Goal: Task Accomplishment & Management: Complete application form

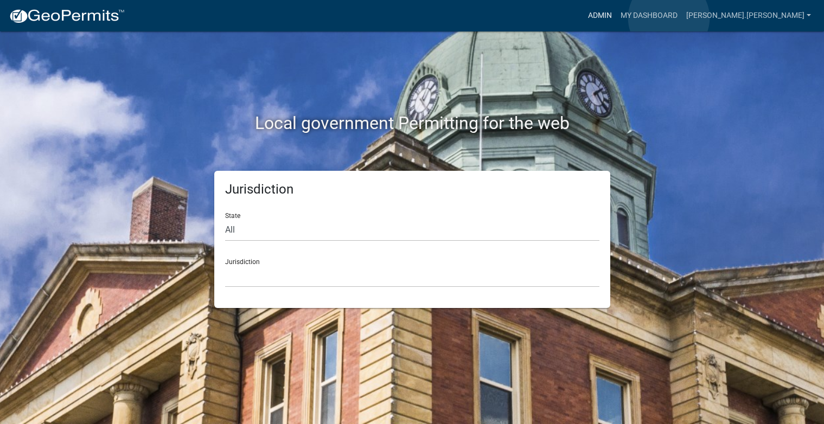
click at [616, 18] on link "Admin" at bounding box center [600, 15] width 33 height 21
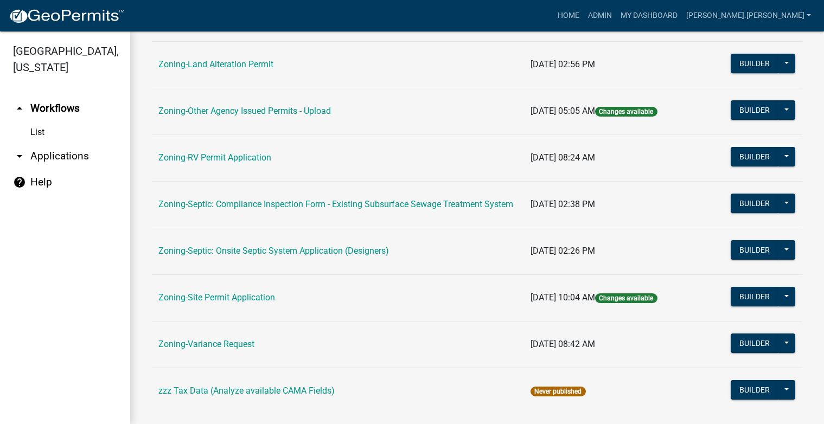
scroll to position [400, 0]
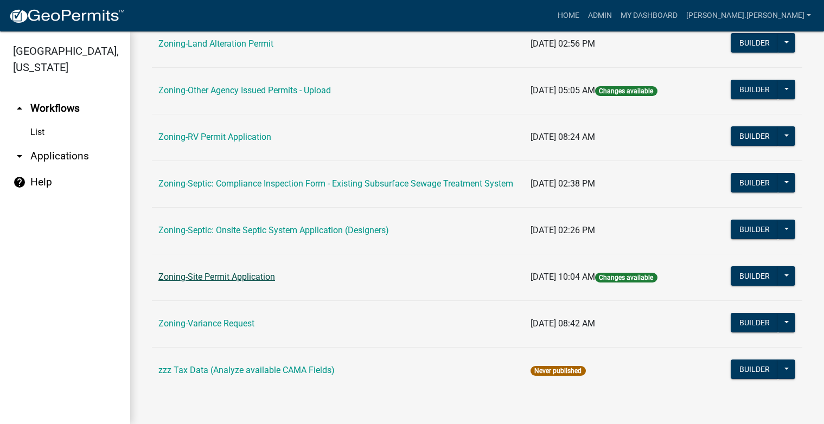
click at [239, 274] on link "Zoning-Site Permit Application" at bounding box center [216, 277] width 117 height 10
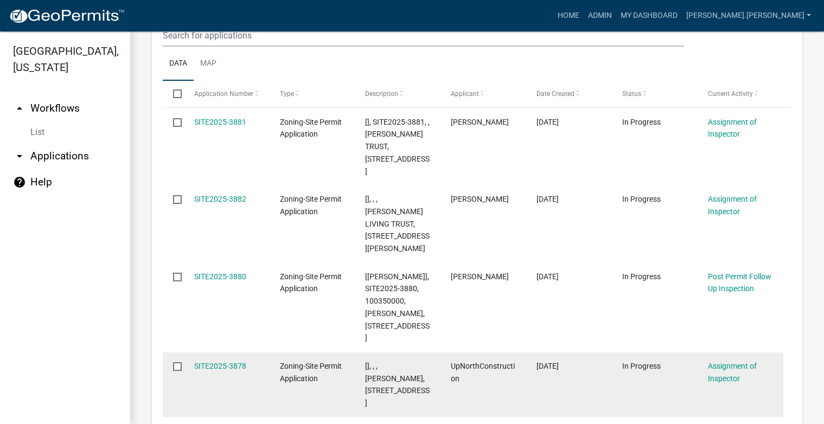
scroll to position [325, 0]
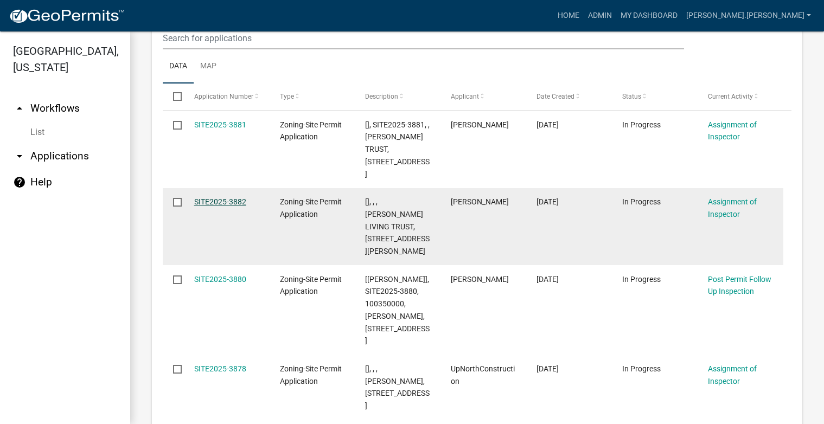
click at [209, 199] on link "SITE2025-3882" at bounding box center [220, 201] width 52 height 9
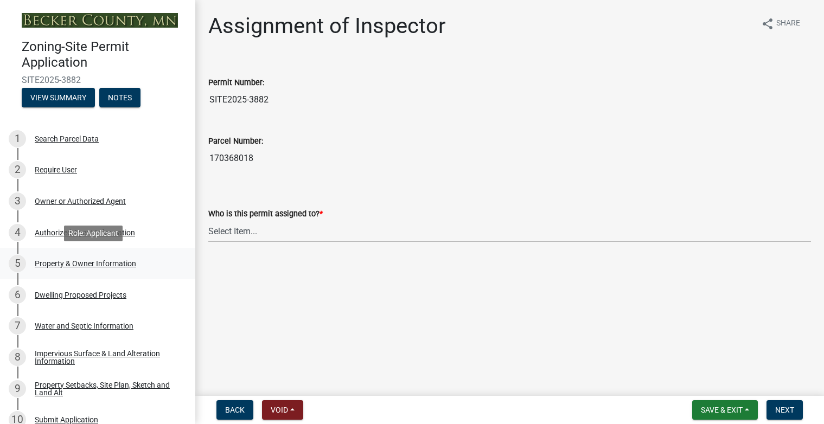
click at [111, 262] on div "Property & Owner Information" at bounding box center [85, 264] width 101 height 8
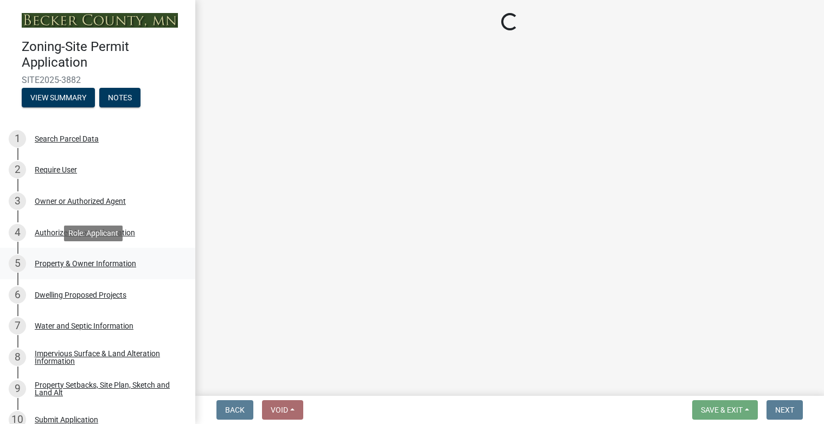
select select "a752e4d6-14bd-4f0f-bfe8-5b67ead45659"
select select "9bce286e-d536-49ff-bab3-4b7d67f0814c"
select select "f87eba17-8ed9-4ad8-aefc-fe36a3f3544b"
select select "393a978c-6bd5-4cb2-a6a0-db6feb8732b8"
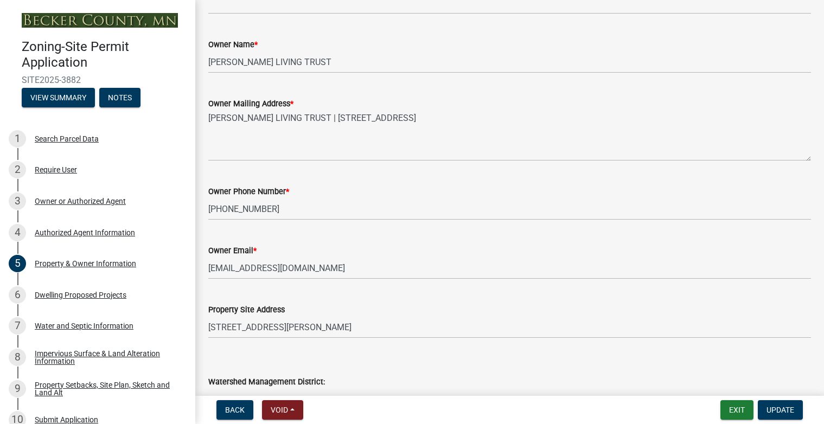
scroll to position [271, 0]
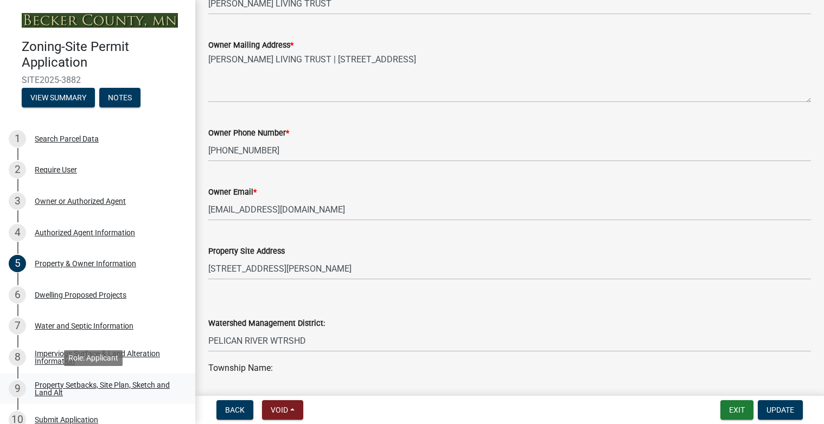
click at [103, 383] on div "Property Setbacks, Site Plan, Sketch and Land Alt" at bounding box center [106, 388] width 143 height 15
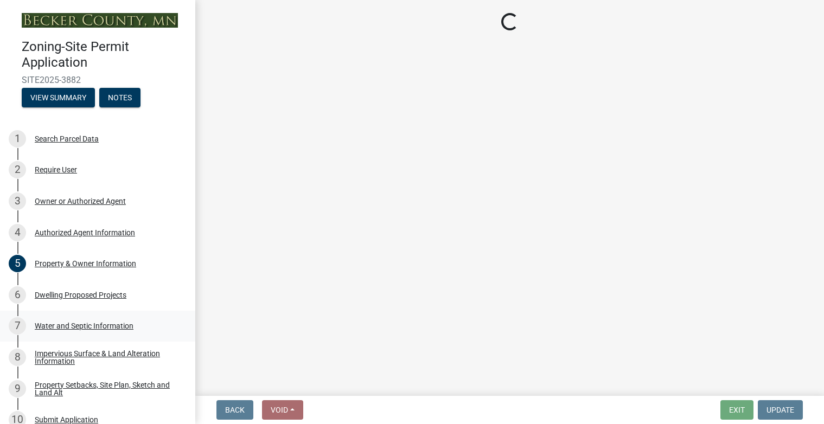
select select "d89fbfa0-1150-4954-b91c-9d482c9530a3"
select select "1b108c74-7388-45a4-b924-e1116e66e0ab"
select select "b56a4575-9846-47cf-8067-c59a4853da22"
select select "12f785fb-c378-4b18-841c-21c73dc99083"
select select "12da6293-5841-4f5c-bd92-3658833964cd"
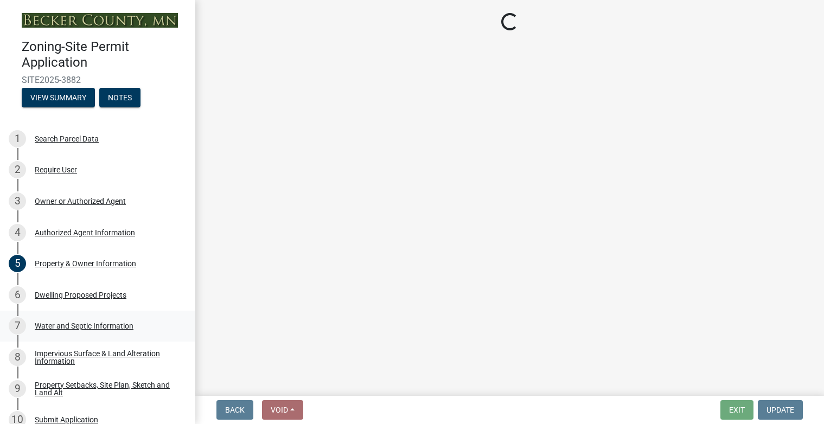
select select "27b2a8b4-abf6-463e-8c0c-7c5d2b4fe26f"
select select "28f6c7b2-2b88-4425-ae15-f67110f778a7"
select select "d61e3758-d187-40af-a435-5e09c3f3d509"
select select "c8b8ea71-7088-4e87-a493-7bc88cc2835b"
select select "1418c7e3-4054-4b00-84b5-d09b9560f30a"
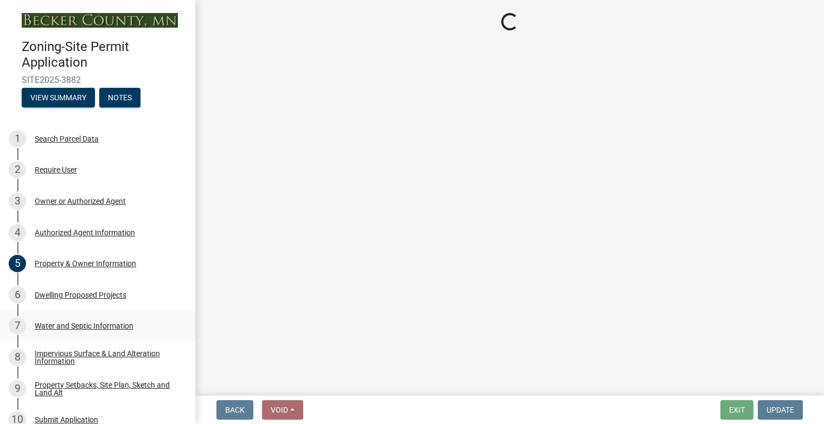
select select "4421853d-5e11-4b64-95ec-6c47066881cc"
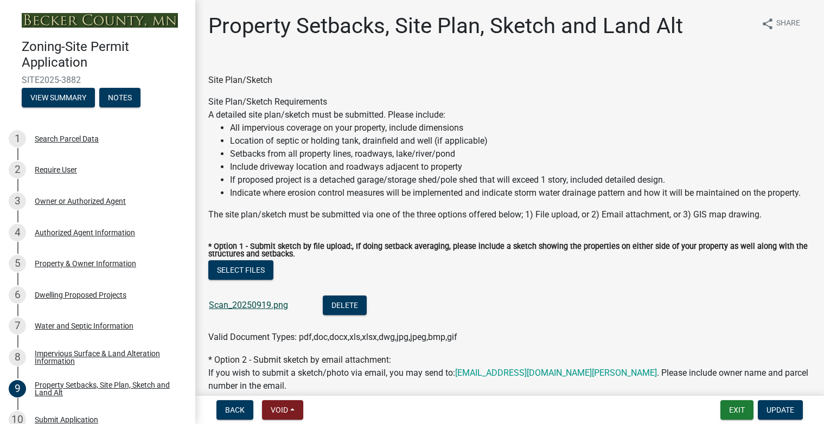
click at [230, 310] on link "Scan_20250919.png" at bounding box center [248, 305] width 79 height 10
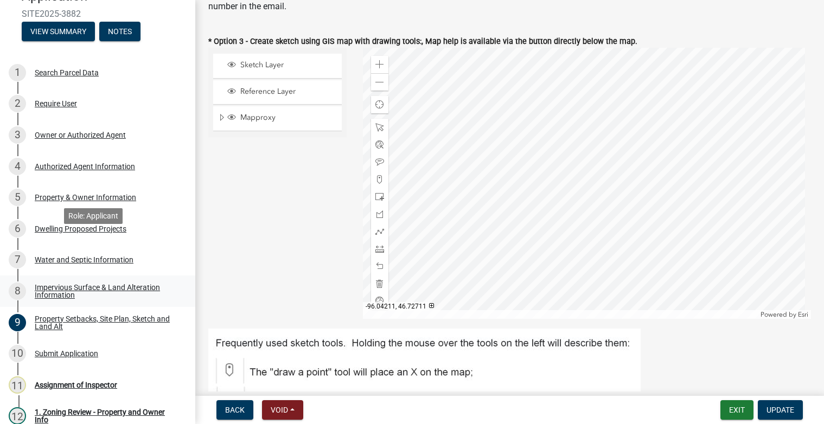
scroll to position [163, 0]
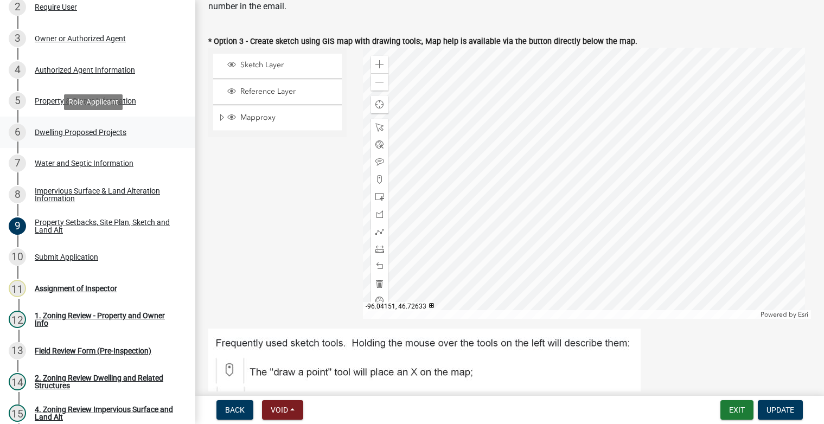
click at [79, 124] on div "6 Dwelling Proposed Projects" at bounding box center [93, 132] width 169 height 17
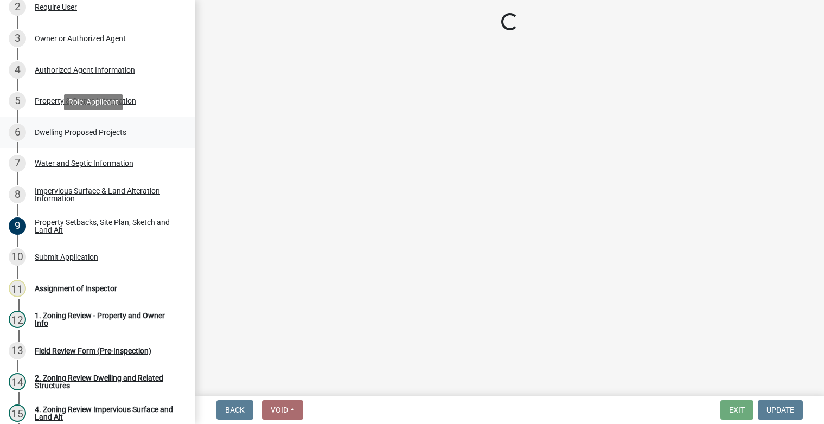
select select "b76c2e3f-c59d-4748-8205-29623accd873"
select select "566f81cc-4b3f-4ecb-9f16-a2b313352c61"
select select "f4ae0446-41fa-4afd-99aa-409617c58827"
select select "4f5e2784-8c40-49a3-b0e9-8f1a3cbab4f4"
select select "a045e8de-0125-48b5-a52c-0705e3235ca5"
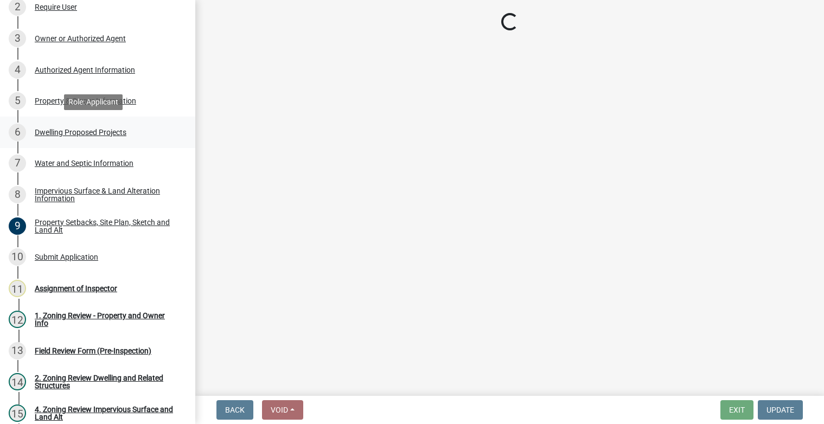
select select "5a3ddd1e-2d3b-44b4-950c-cbdcbc00514f"
select select "b63d75fc-5f3c-4949-bc5e-b7a1b42903a6"
select select "11c1c089-3b44-43c0-9549-3c9eeea2451f"
select select "0ceb8b90-6e92-4b1f-be25-acba4c819eff"
select select "ab9119d1-7da9-49c4-9fac-8c142204c89d"
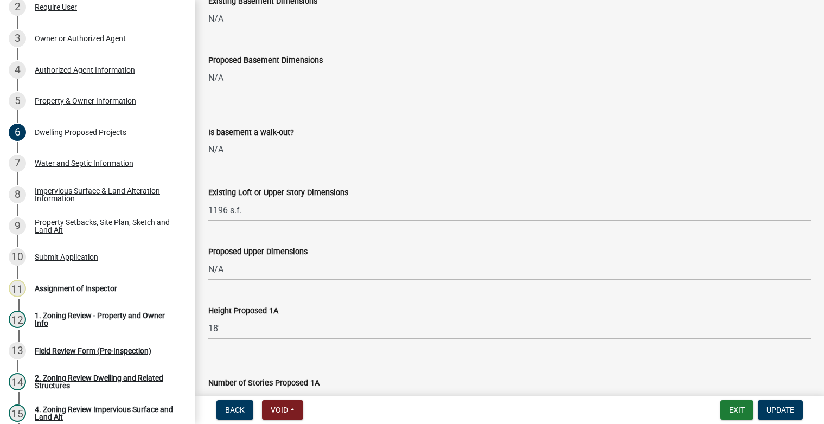
scroll to position [542, 0]
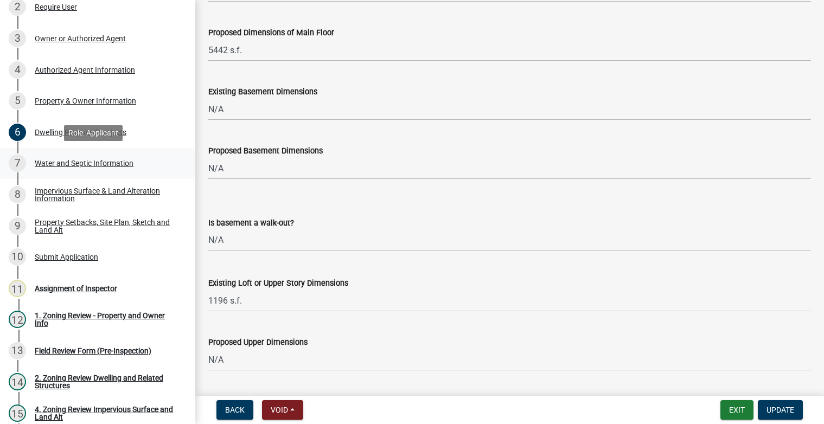
click at [99, 165] on div "Water and Septic Information" at bounding box center [84, 163] width 99 height 8
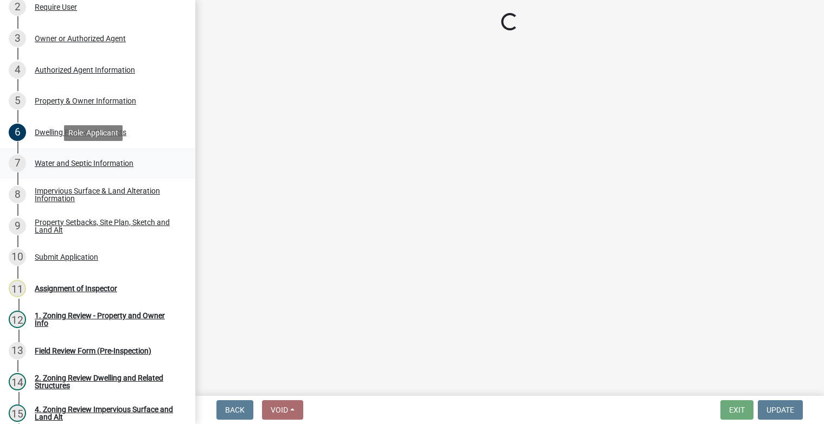
select select "9c51a48b-0bee-4836-8d5c-beab6e77ad2a"
select select "25b8aef2-9eed-4c0f-8836-08d4b8d082b1"
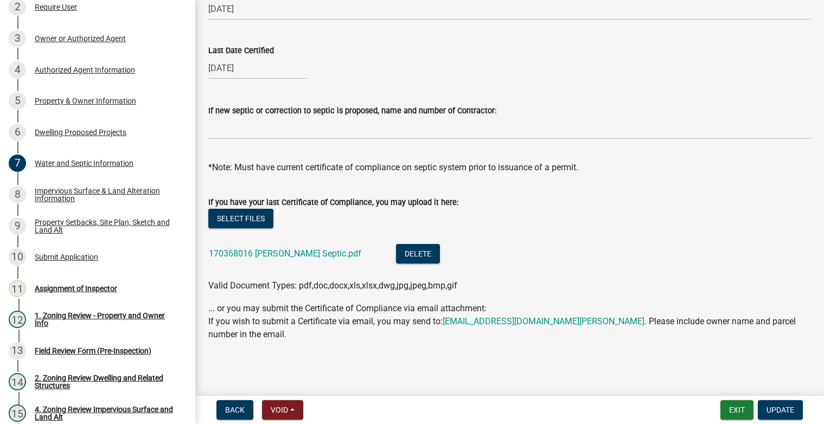
scroll to position [437, 0]
click at [271, 254] on link "170368016 Nelson Septic.pdf" at bounding box center [285, 253] width 152 height 10
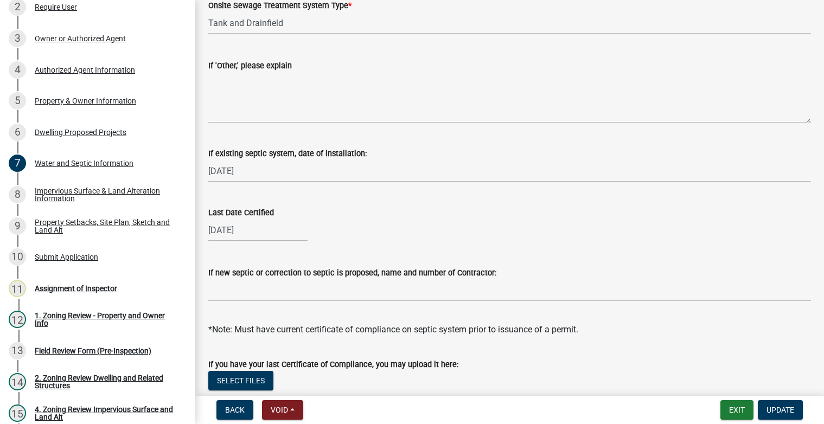
scroll to position [0, 0]
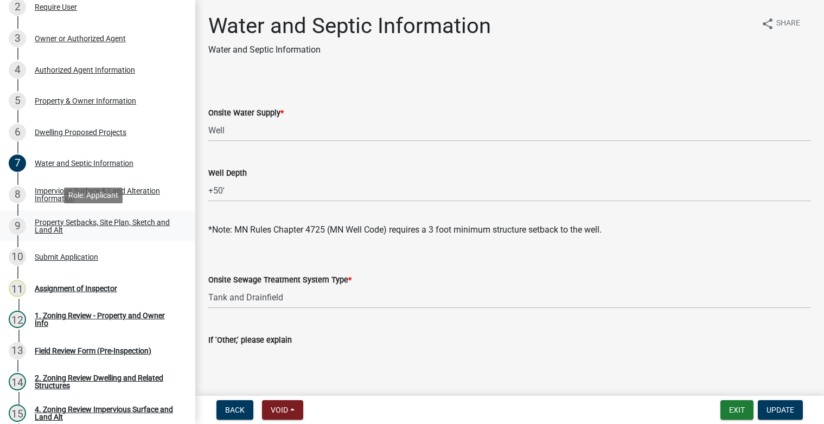
click at [104, 219] on div "Property Setbacks, Site Plan, Sketch and Land Alt" at bounding box center [106, 226] width 143 height 15
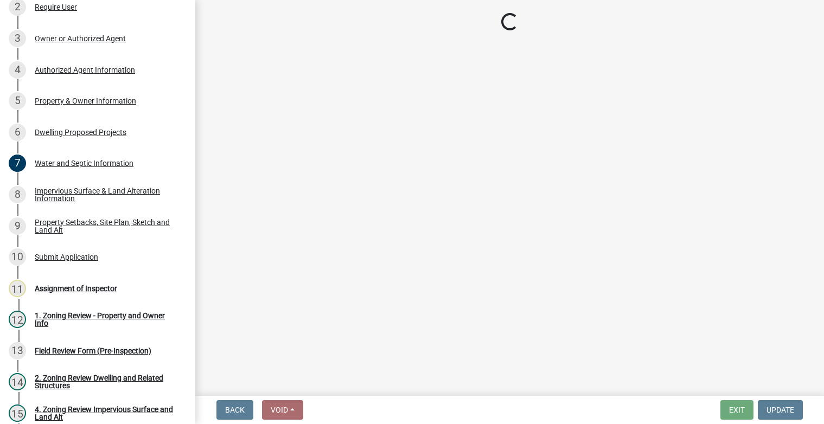
select select "d89fbfa0-1150-4954-b91c-9d482c9530a3"
select select "1b108c74-7388-45a4-b924-e1116e66e0ab"
select select "b56a4575-9846-47cf-8067-c59a4853da22"
select select "12f785fb-c378-4b18-841c-21c73dc99083"
select select "12da6293-5841-4f5c-bd92-3658833964cd"
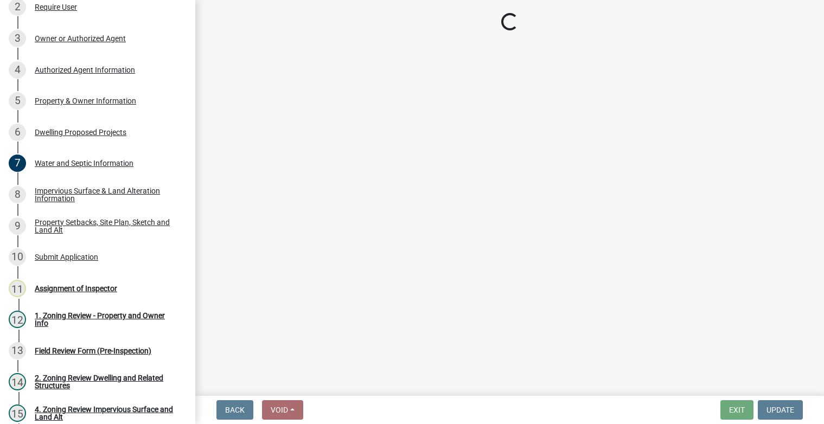
select select "27b2a8b4-abf6-463e-8c0c-7c5d2b4fe26f"
select select "28f6c7b2-2b88-4425-ae15-f67110f778a7"
select select "d61e3758-d187-40af-a435-5e09c3f3d509"
select select "c8b8ea71-7088-4e87-a493-7bc88cc2835b"
select select "1418c7e3-4054-4b00-84b5-d09b9560f30a"
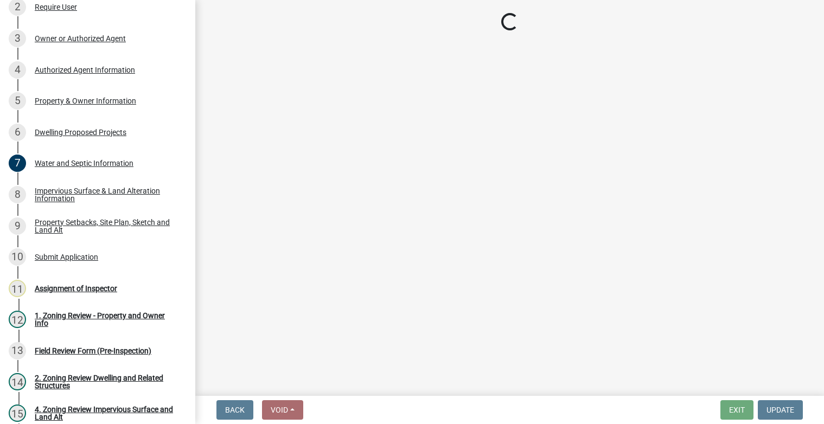
select select "4421853d-5e11-4b64-95ec-6c47066881cc"
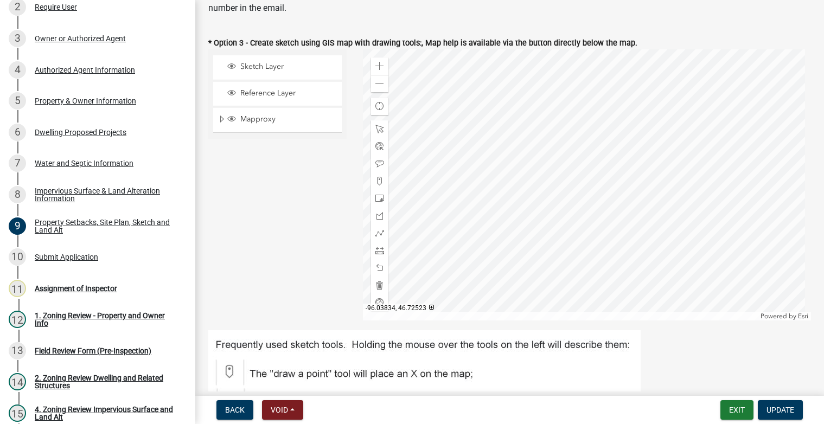
scroll to position [380, 0]
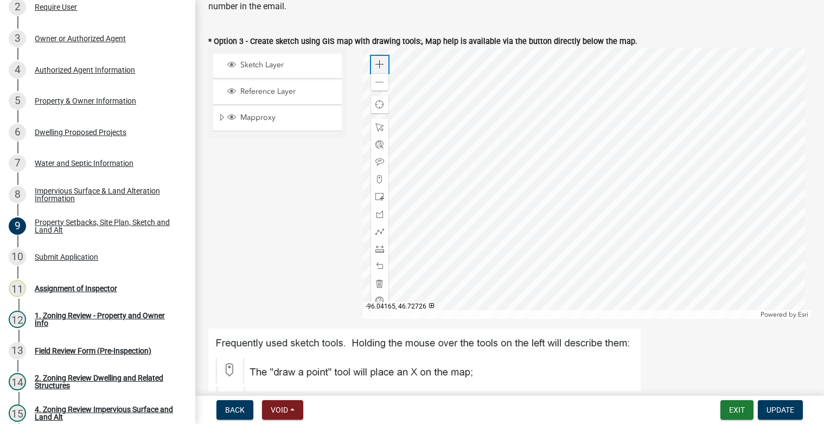
click at [374, 72] on div "Zoom in" at bounding box center [379, 64] width 17 height 17
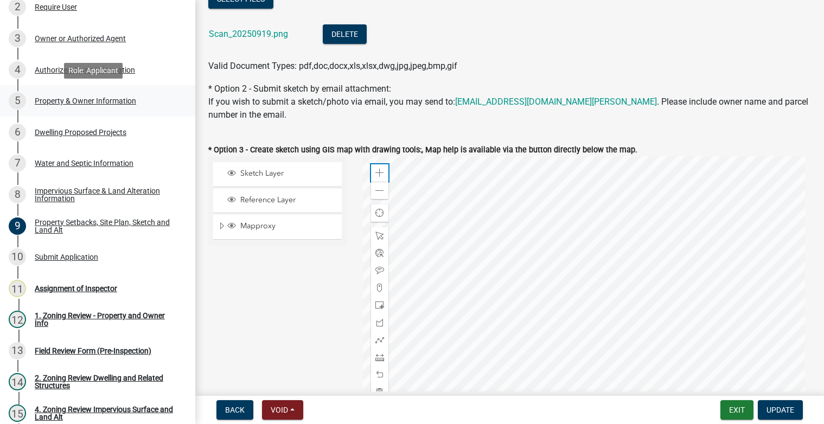
scroll to position [54, 0]
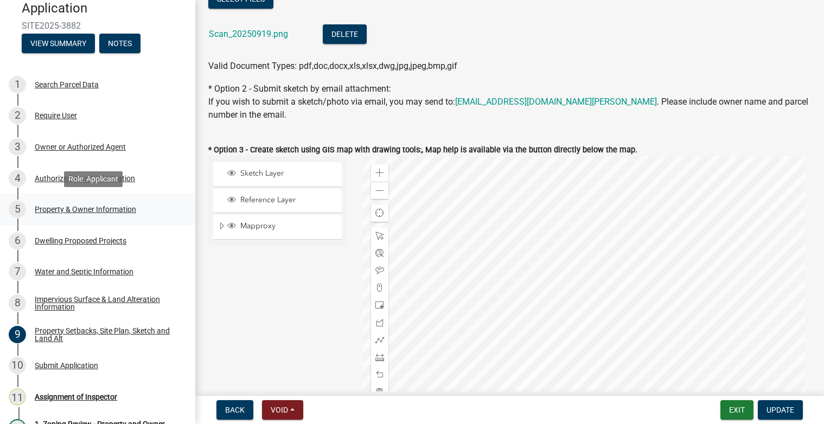
click at [95, 207] on div "Property & Owner Information" at bounding box center [85, 210] width 101 height 8
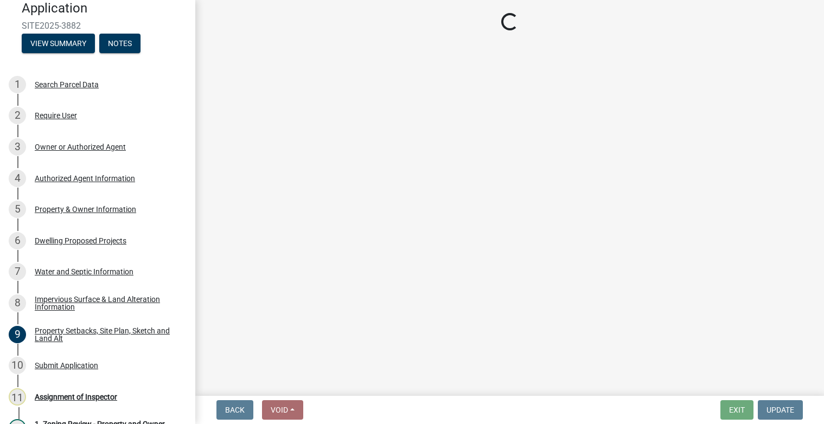
select select "a752e4d6-14bd-4f0f-bfe8-5b67ead45659"
select select "9bce286e-d536-49ff-bab3-4b7d67f0814c"
select select "f87eba17-8ed9-4ad8-aefc-fe36a3f3544b"
select select "393a978c-6bd5-4cb2-a6a0-db6feb8732b8"
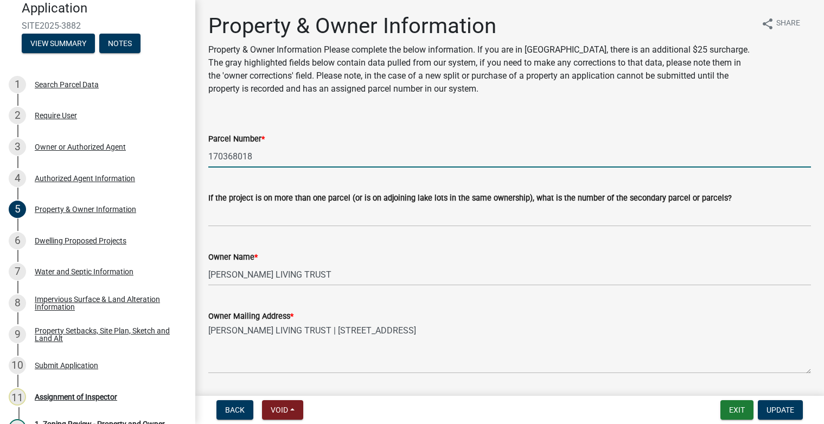
click at [243, 161] on input "170368018" at bounding box center [509, 156] width 602 height 22
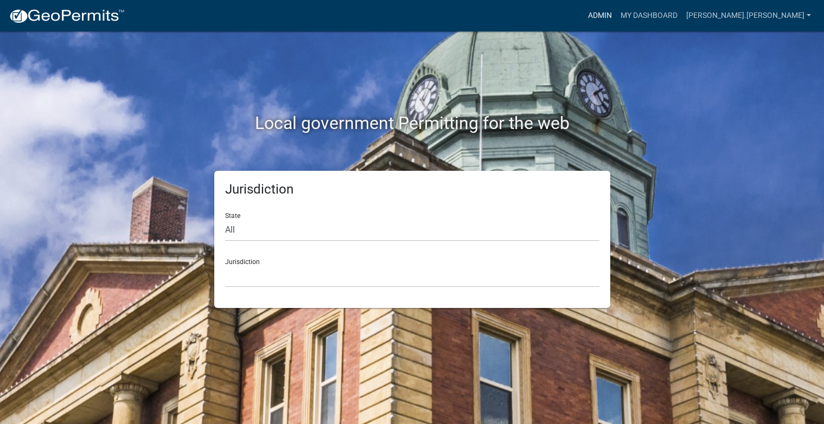
click at [616, 15] on link "Admin" at bounding box center [600, 15] width 33 height 21
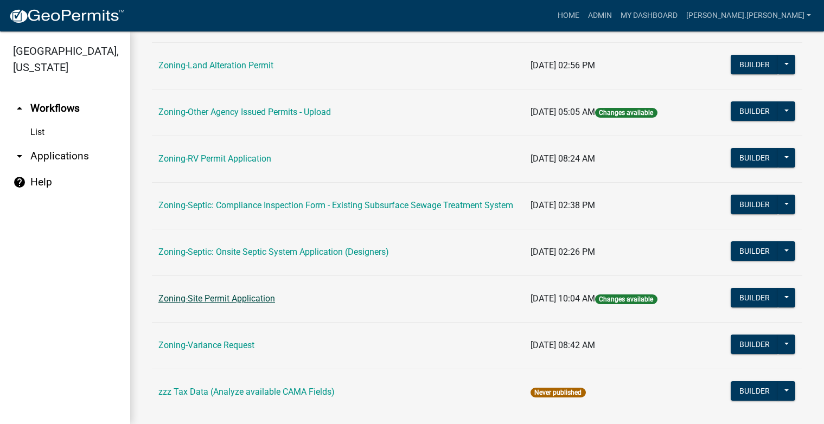
scroll to position [380, 0]
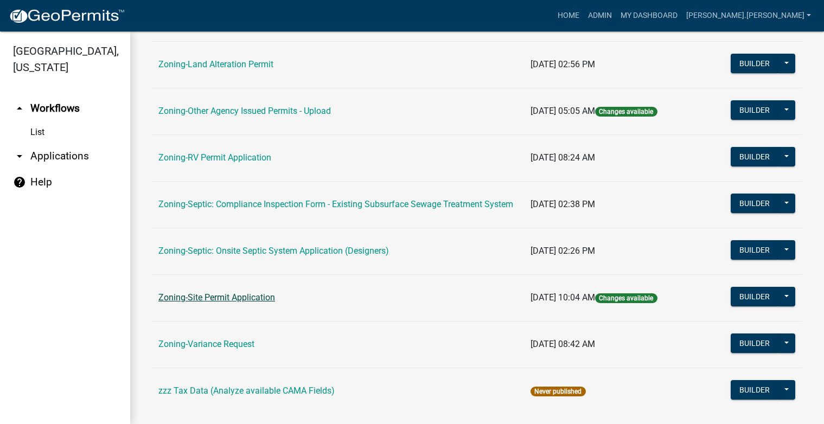
click at [234, 300] on link "Zoning-Site Permit Application" at bounding box center [216, 297] width 117 height 10
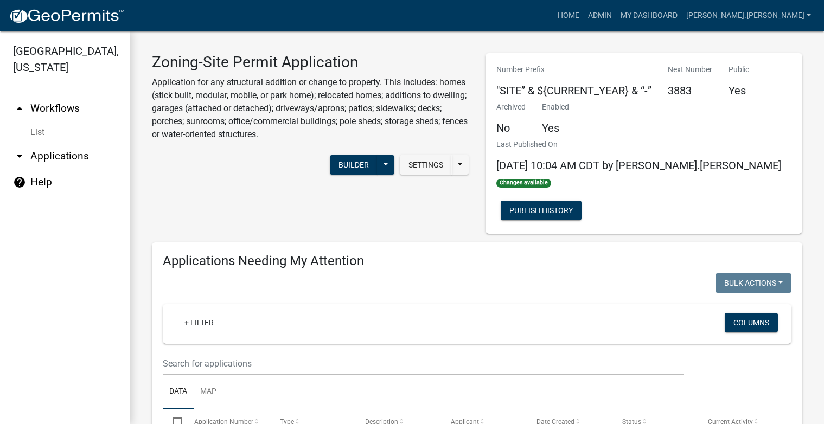
scroll to position [163, 0]
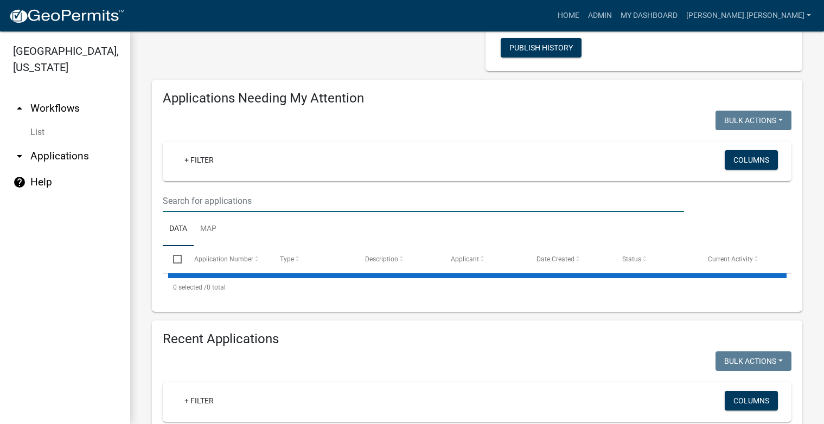
click at [259, 195] on input "text" at bounding box center [423, 201] width 521 height 22
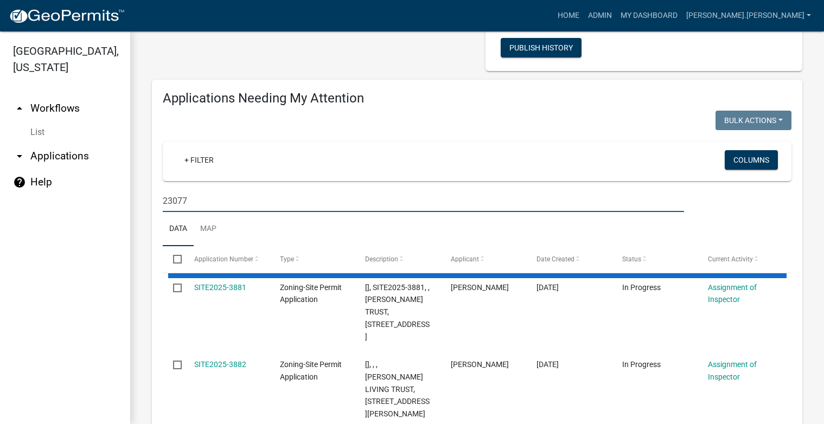
type input "23077"
click at [171, 200] on input "23077" at bounding box center [423, 201] width 521 height 22
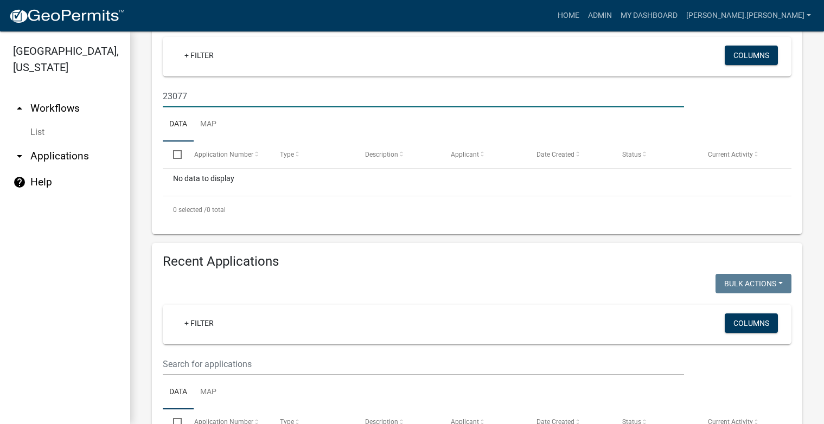
scroll to position [380, 0]
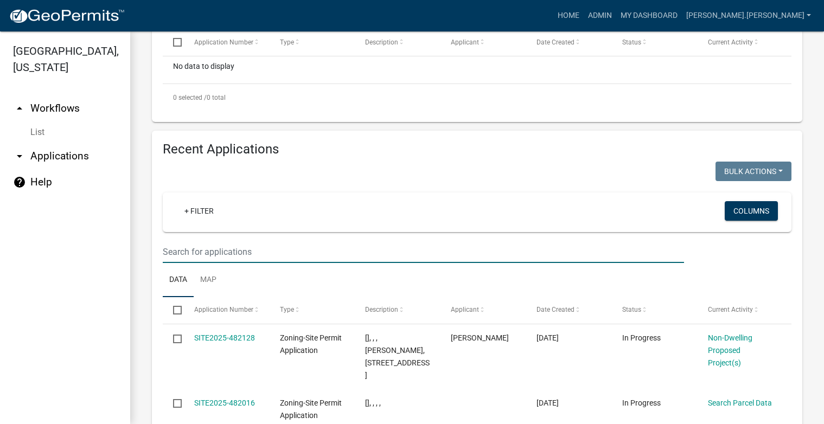
click at [253, 256] on input "text" at bounding box center [423, 252] width 521 height 22
paste input "170368018"
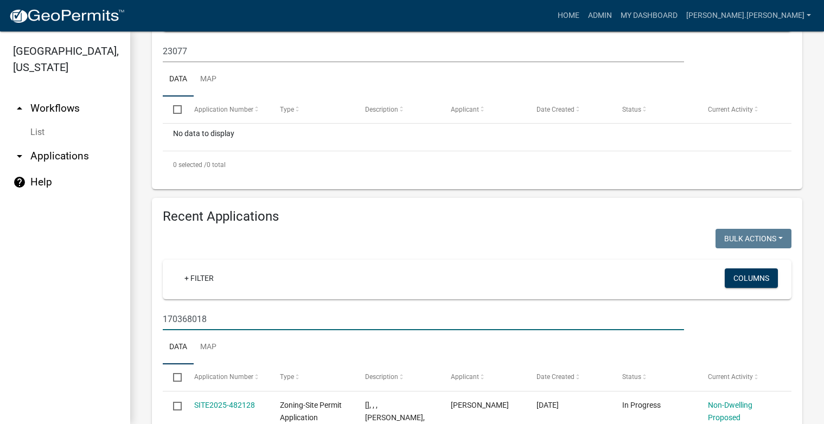
scroll to position [217, 0]
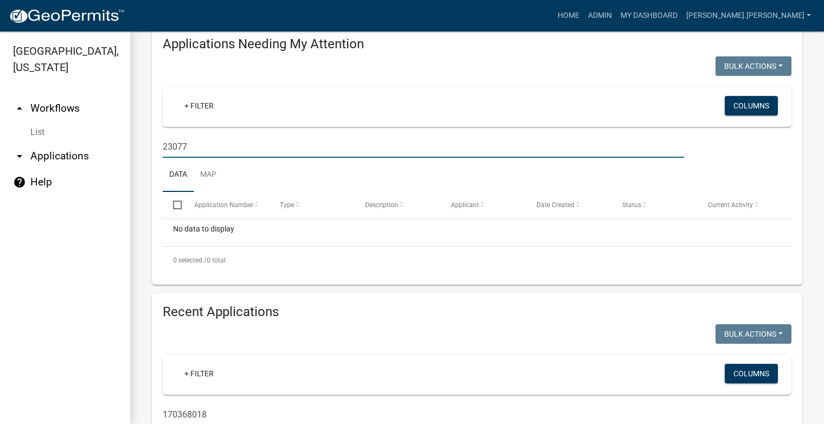
click at [217, 147] on input "23077" at bounding box center [423, 147] width 521 height 22
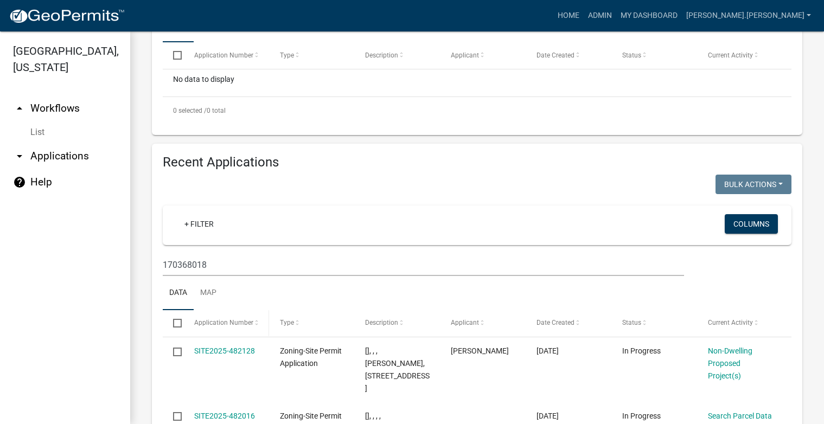
scroll to position [380, 0]
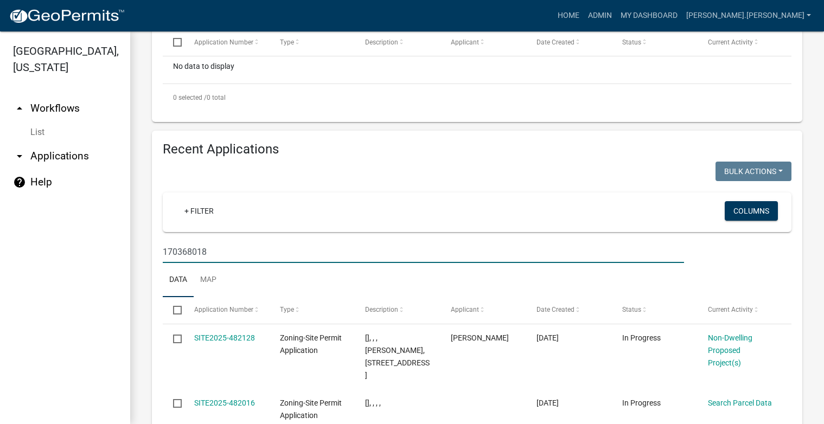
click at [198, 248] on input "170368018" at bounding box center [423, 252] width 521 height 22
paste input "23077"
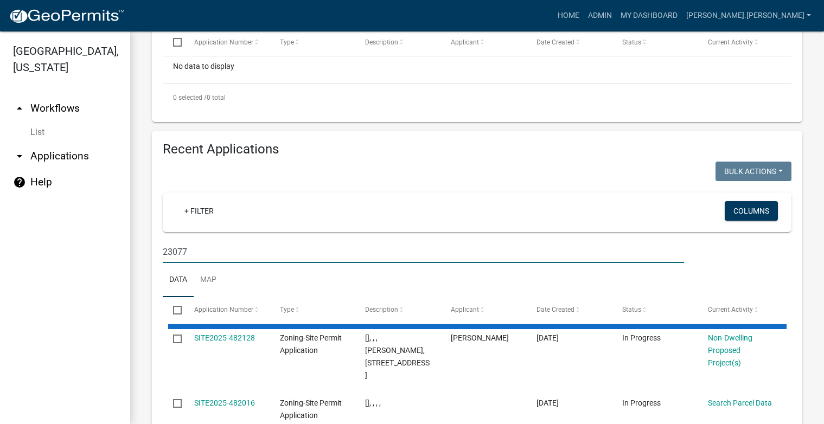
type input "23077"
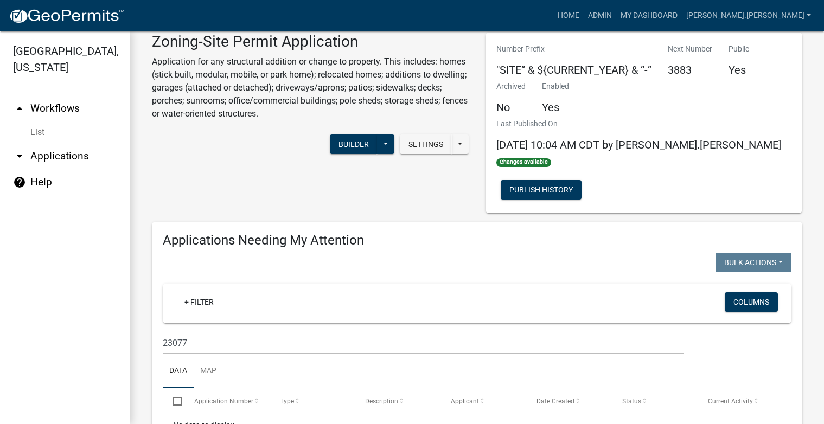
scroll to position [0, 0]
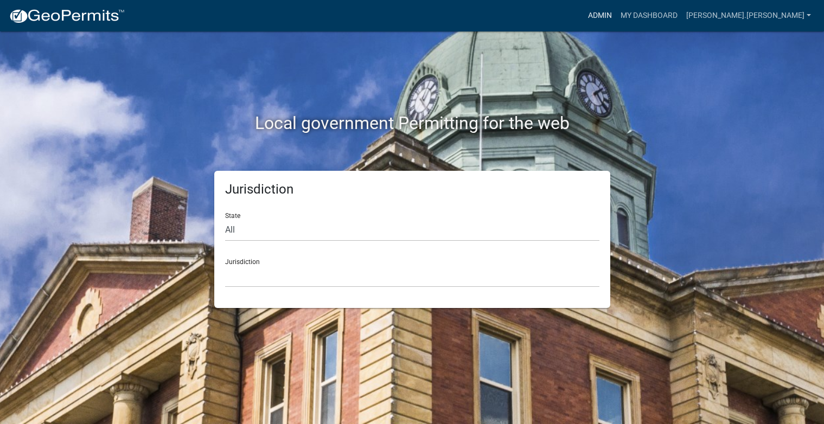
click at [616, 15] on link "Admin" at bounding box center [600, 15] width 33 height 21
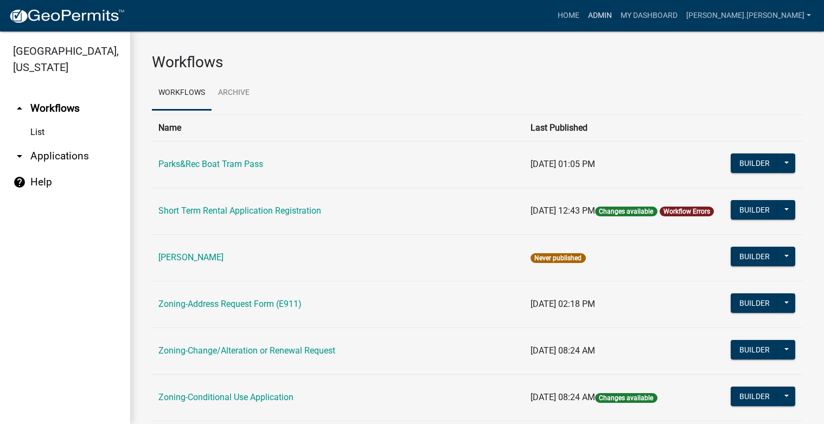
click at [616, 18] on link "Admin" at bounding box center [600, 15] width 33 height 21
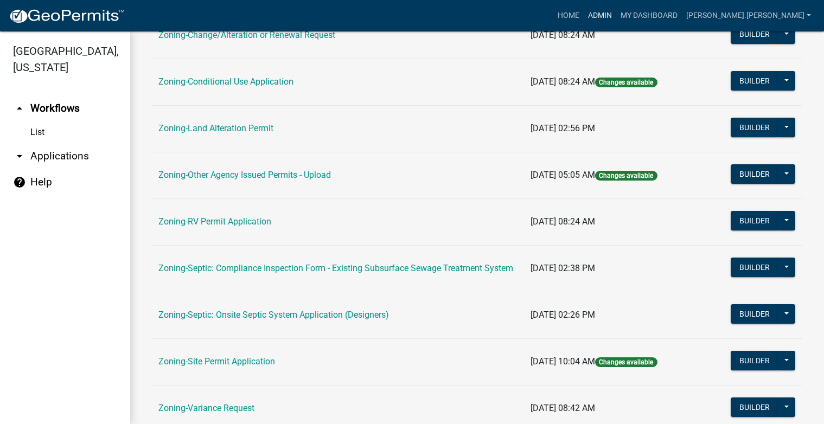
scroll to position [325, 0]
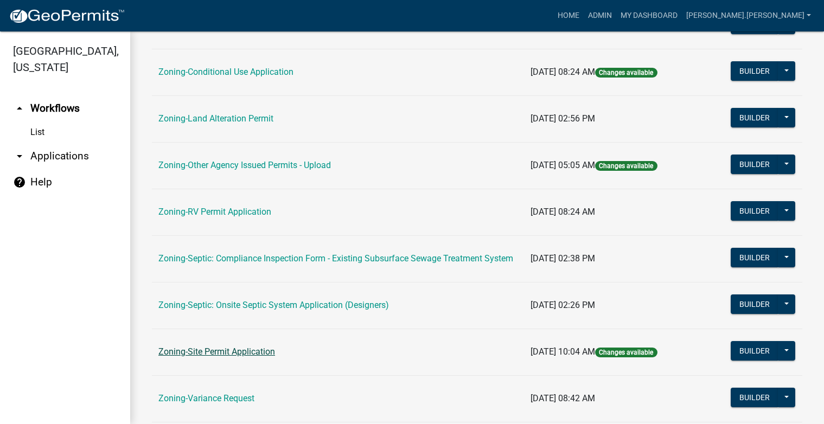
click at [231, 355] on link "Zoning-Site Permit Application" at bounding box center [216, 352] width 117 height 10
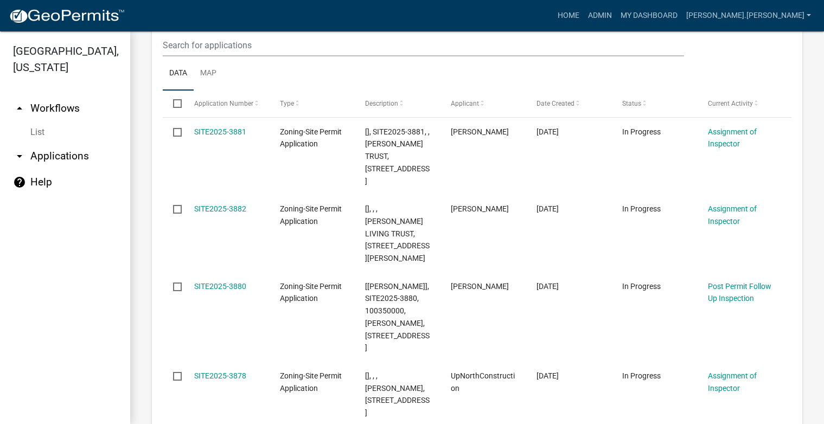
scroll to position [325, 0]
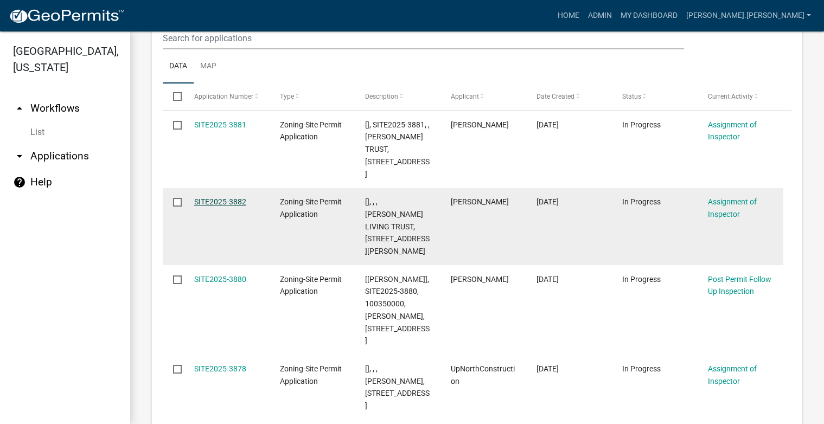
click at [217, 200] on link "SITE2025-3882" at bounding box center [220, 201] width 52 height 9
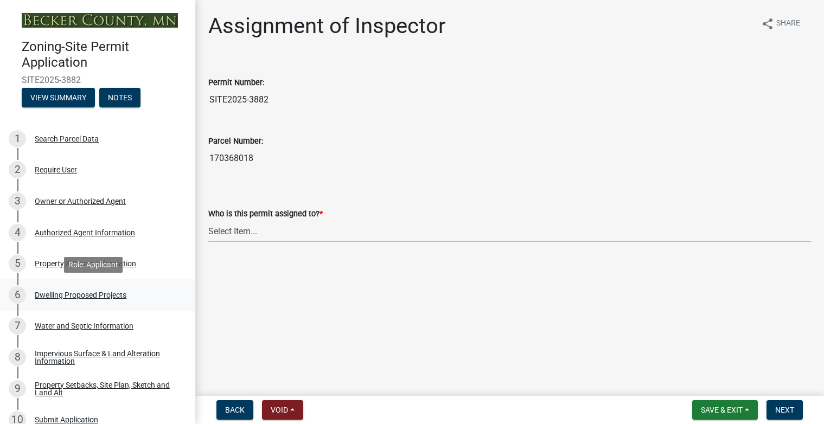
click at [73, 293] on div "Dwelling Proposed Projects" at bounding box center [81, 295] width 92 height 8
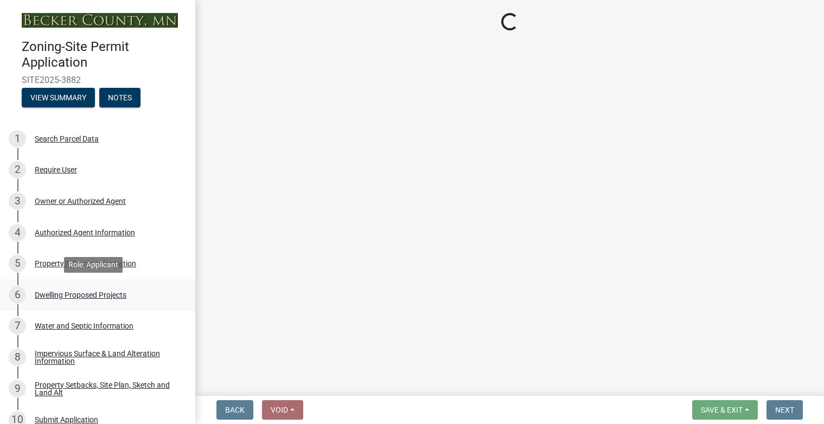
select select "b76c2e3f-c59d-4748-8205-29623accd873"
select select "566f81cc-4b3f-4ecb-9f16-a2b313352c61"
select select "f4ae0446-41fa-4afd-99aa-409617c58827"
select select "4f5e2784-8c40-49a3-b0e9-8f1a3cbab4f4"
select select "a045e8de-0125-48b5-a52c-0705e3235ca5"
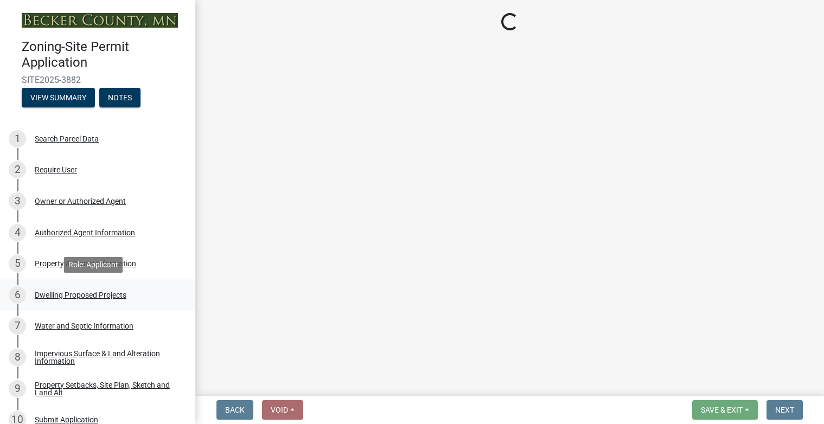
select select "5a3ddd1e-2d3b-44b4-950c-cbdcbc00514f"
select select "b63d75fc-5f3c-4949-bc5e-b7a1b42903a6"
select select "11c1c089-3b44-43c0-9549-3c9eeea2451f"
select select "0ceb8b90-6e92-4b1f-be25-acba4c819eff"
select select "ab9119d1-7da9-49c4-9fac-8c142204c89d"
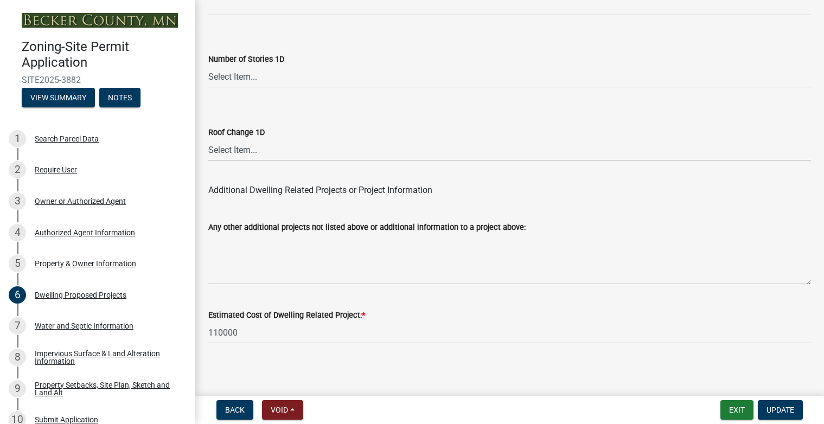
scroll to position [2738, 0]
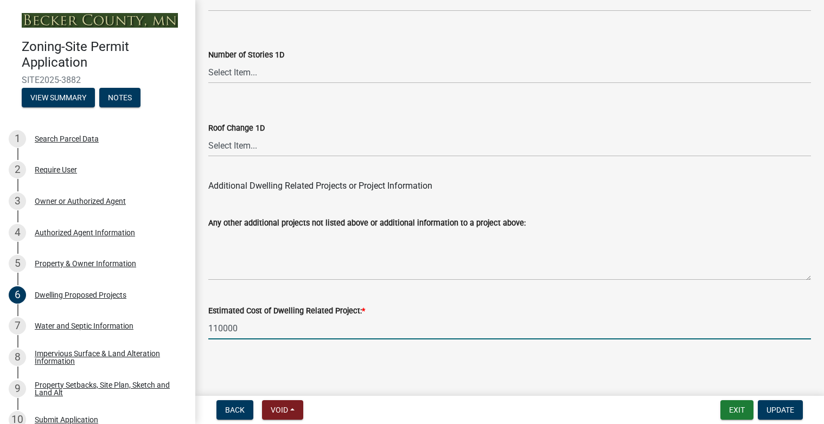
click at [222, 329] on input "110000" at bounding box center [509, 328] width 602 height 22
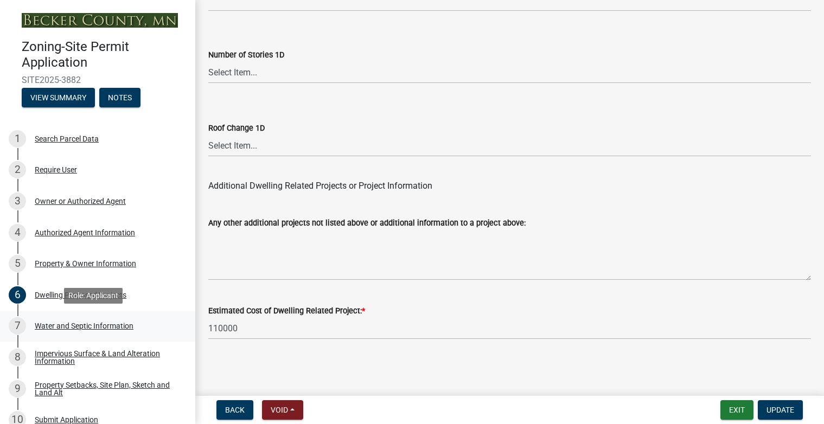
click at [69, 325] on div "Water and Septic Information" at bounding box center [84, 326] width 99 height 8
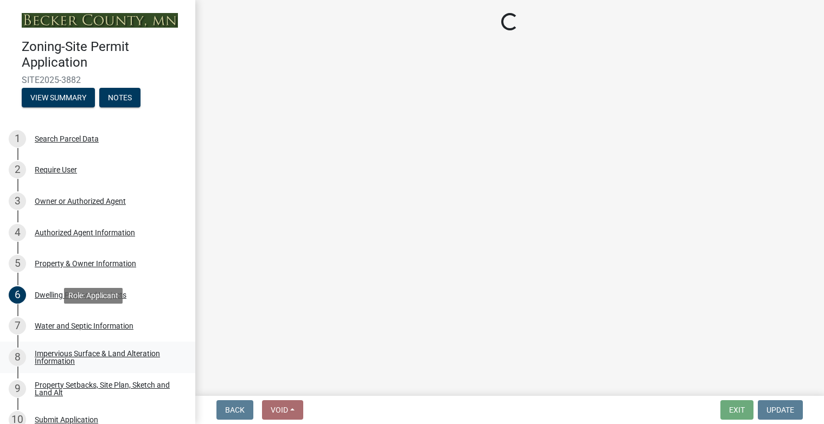
select select "9c51a48b-0bee-4836-8d5c-beab6e77ad2a"
select select "25b8aef2-9eed-4c0f-8836-08d4b8d082b1"
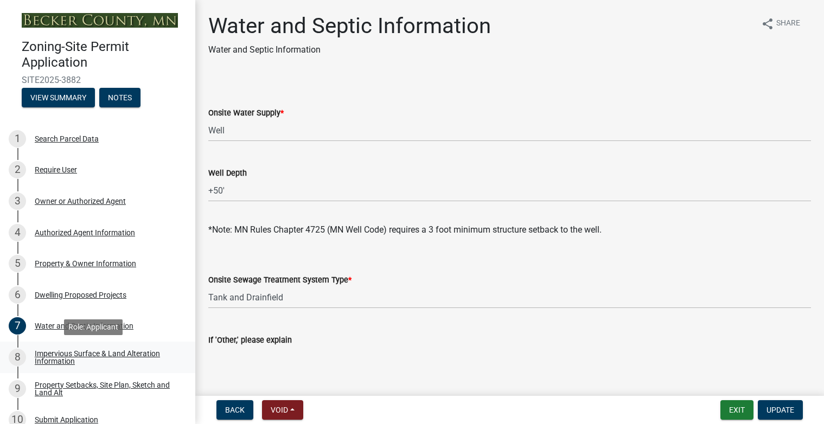
click at [89, 350] on div "Impervious Surface & Land Alteration Information" at bounding box center [106, 357] width 143 height 15
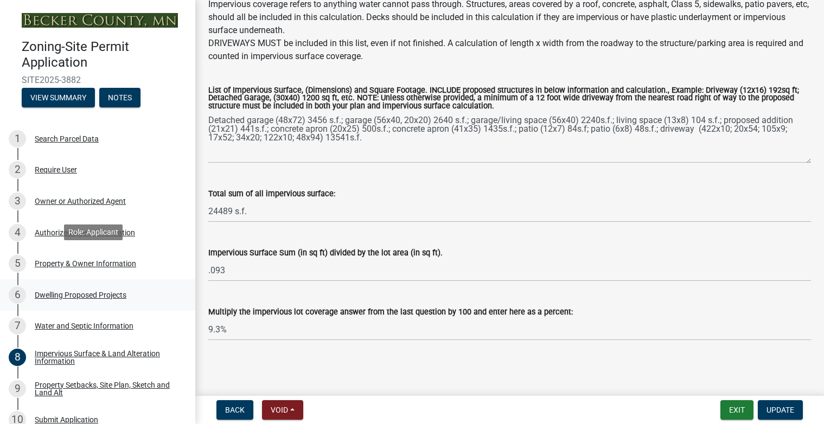
scroll to position [217, 0]
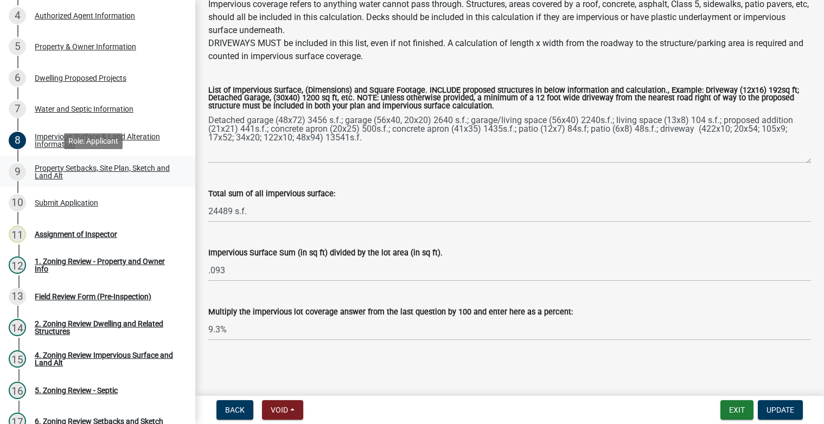
click at [110, 169] on div "Property Setbacks, Site Plan, Sketch and Land Alt" at bounding box center [106, 171] width 143 height 15
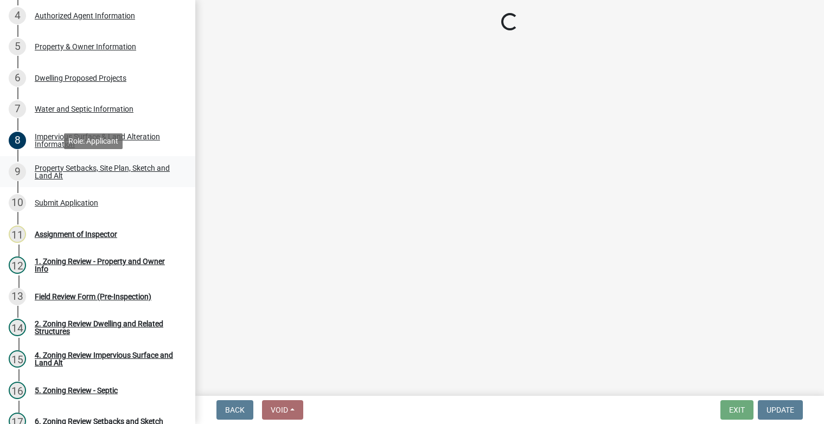
select select "d89fbfa0-1150-4954-b91c-9d482c9530a3"
select select "1b108c74-7388-45a4-b924-e1116e66e0ab"
select select "b56a4575-9846-47cf-8067-c59a4853da22"
select select "12f785fb-c378-4b18-841c-21c73dc99083"
select select "12da6293-5841-4f5c-bd92-3658833964cd"
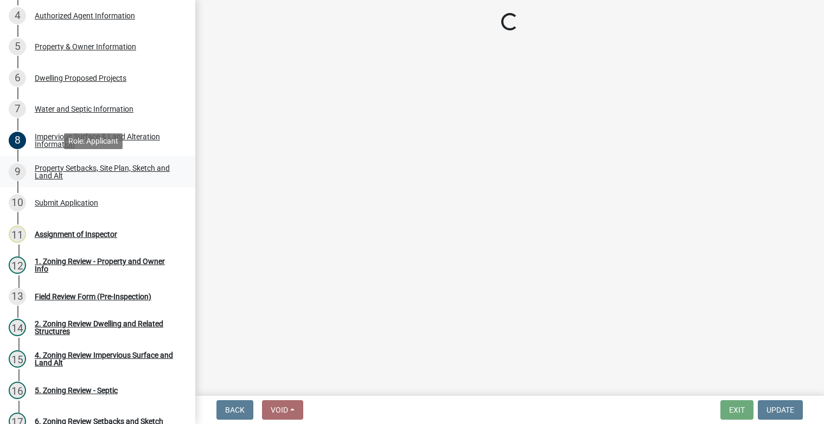
select select "27b2a8b4-abf6-463e-8c0c-7c5d2b4fe26f"
select select "28f6c7b2-2b88-4425-ae15-f67110f778a7"
select select "d61e3758-d187-40af-a435-5e09c3f3d509"
select select "c8b8ea71-7088-4e87-a493-7bc88cc2835b"
select select "1418c7e3-4054-4b00-84b5-d09b9560f30a"
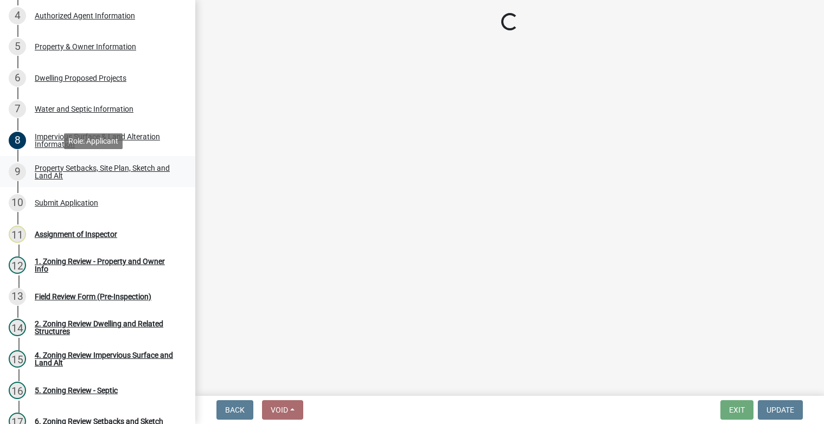
select select "4421853d-5e11-4b64-95ec-6c47066881cc"
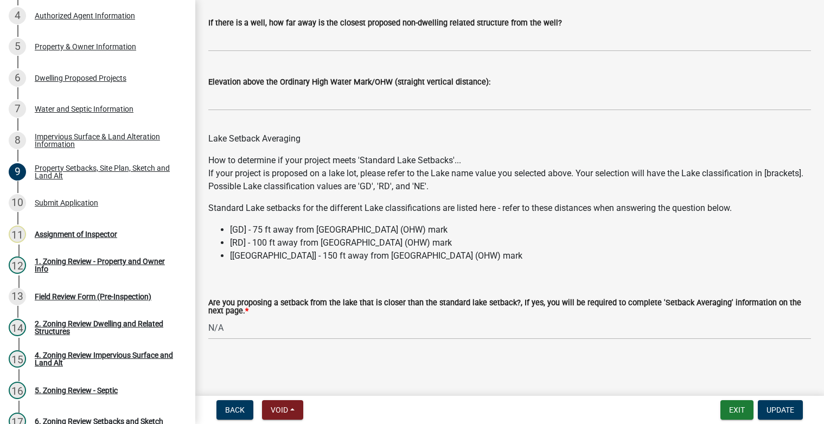
scroll to position [3253, 0]
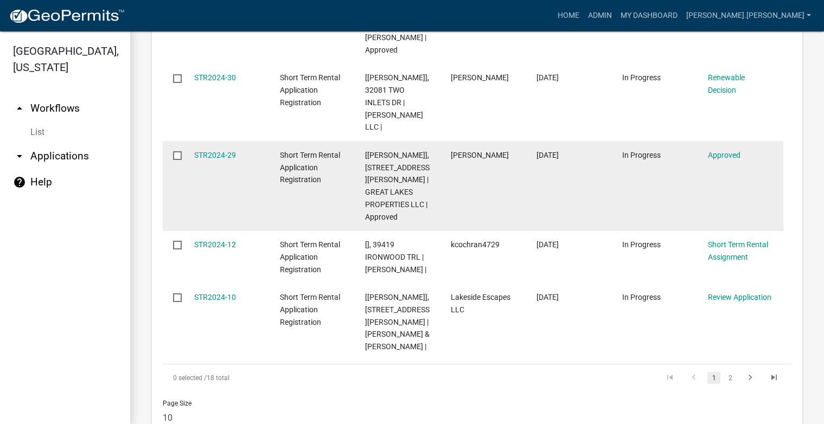
scroll to position [868, 0]
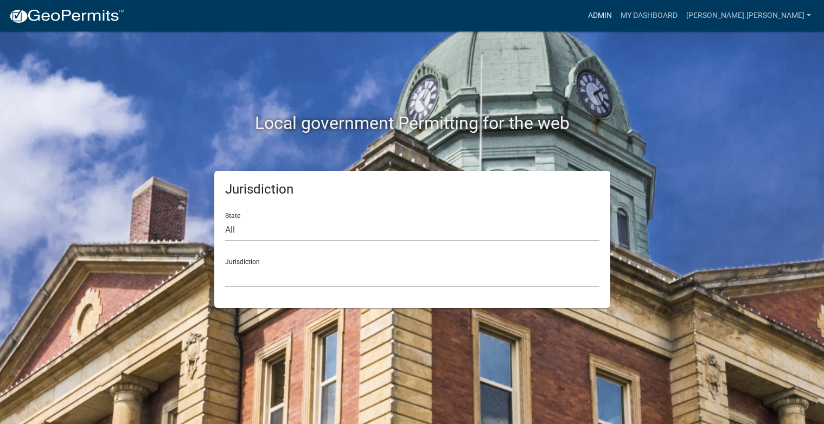
click at [616, 19] on link "Admin" at bounding box center [600, 15] width 33 height 21
click at [616, 17] on link "Admin" at bounding box center [600, 15] width 33 height 21
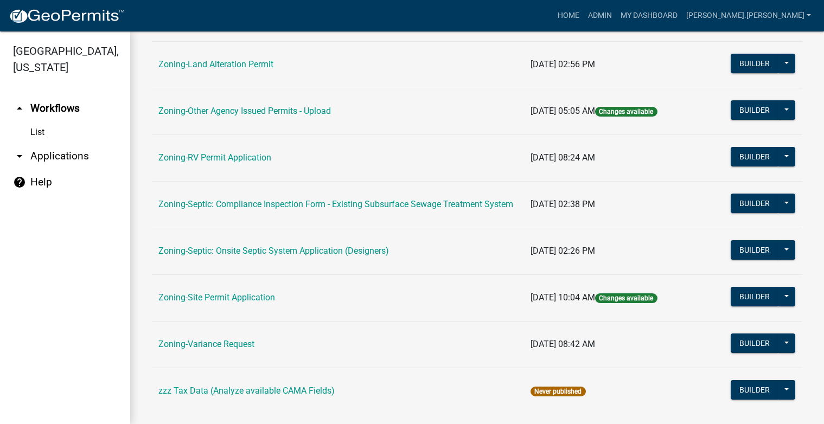
scroll to position [400, 0]
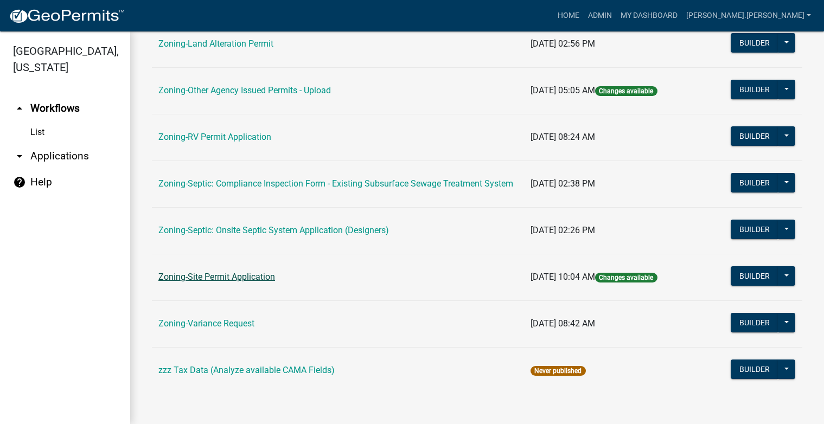
click at [214, 277] on link "Zoning-Site Permit Application" at bounding box center [216, 277] width 117 height 10
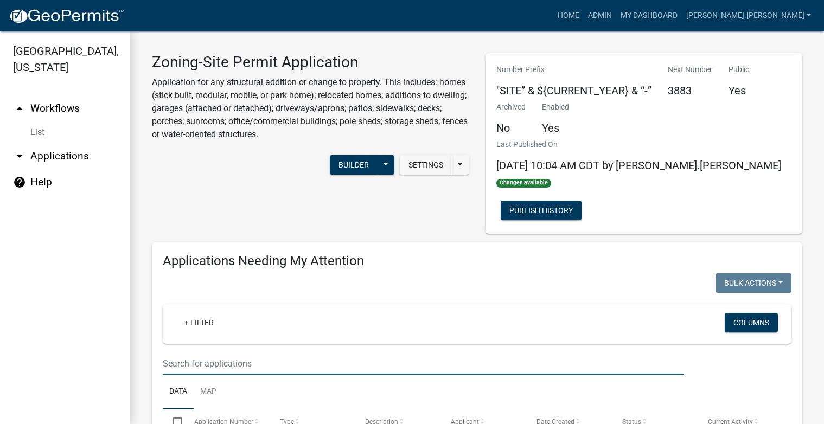
click at [221, 361] on input "text" at bounding box center [423, 363] width 521 height 22
paste input "190927000"
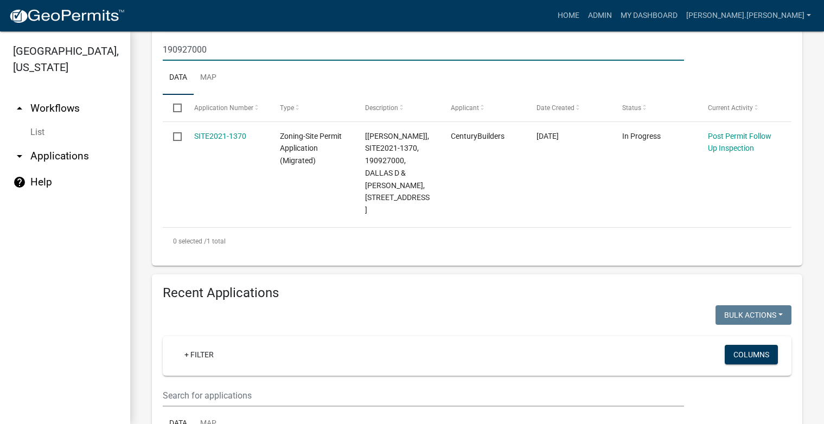
scroll to position [325, 0]
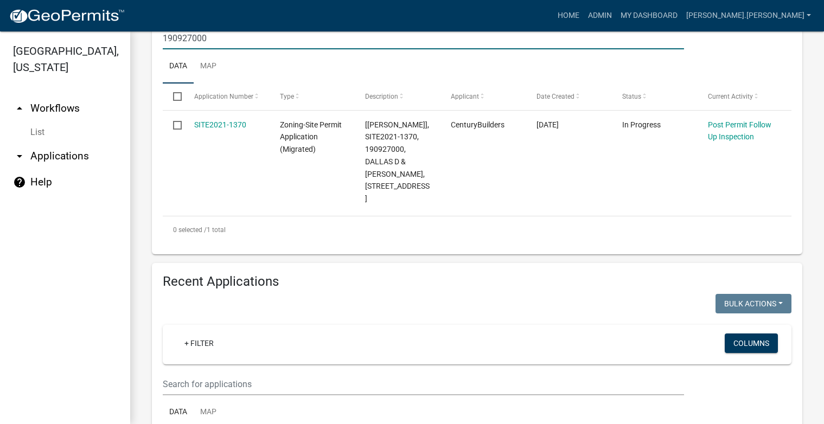
type input "190927000"
click at [318, 373] on input "text" at bounding box center [423, 384] width 521 height 22
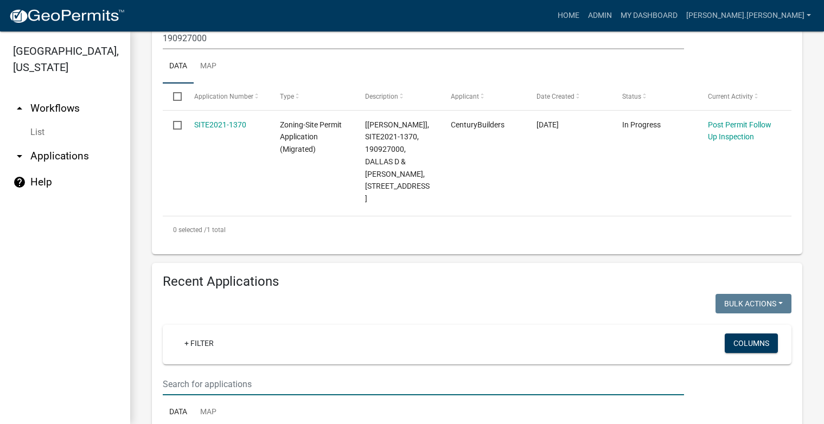
paste input "190927000"
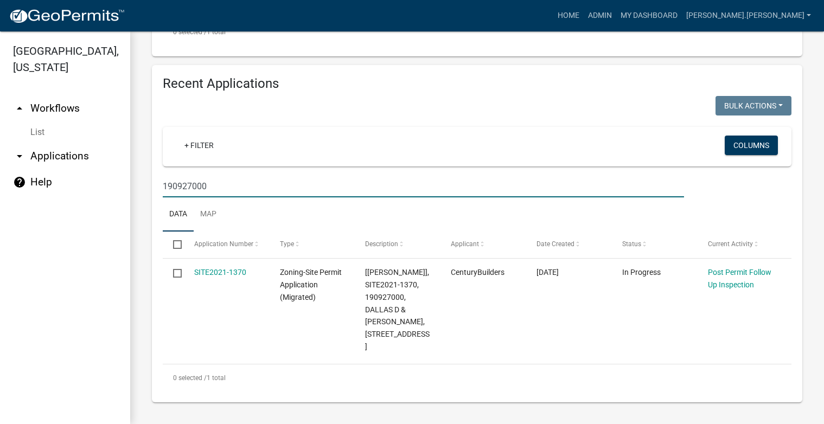
scroll to position [498, 0]
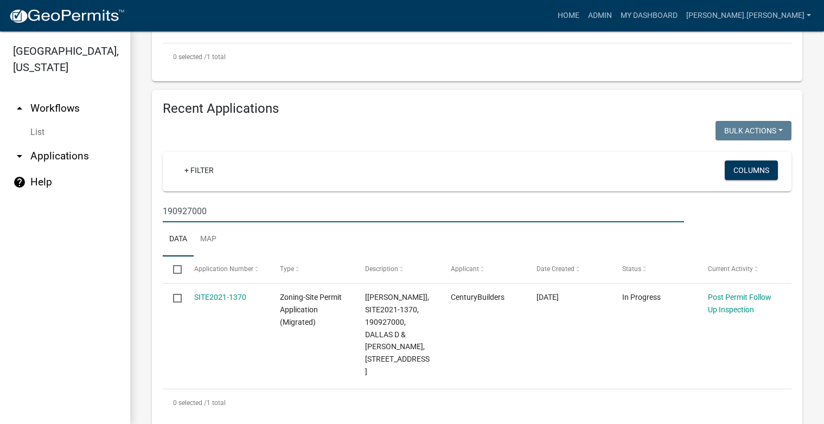
type input "190927000"
